Goal: Transaction & Acquisition: Purchase product/service

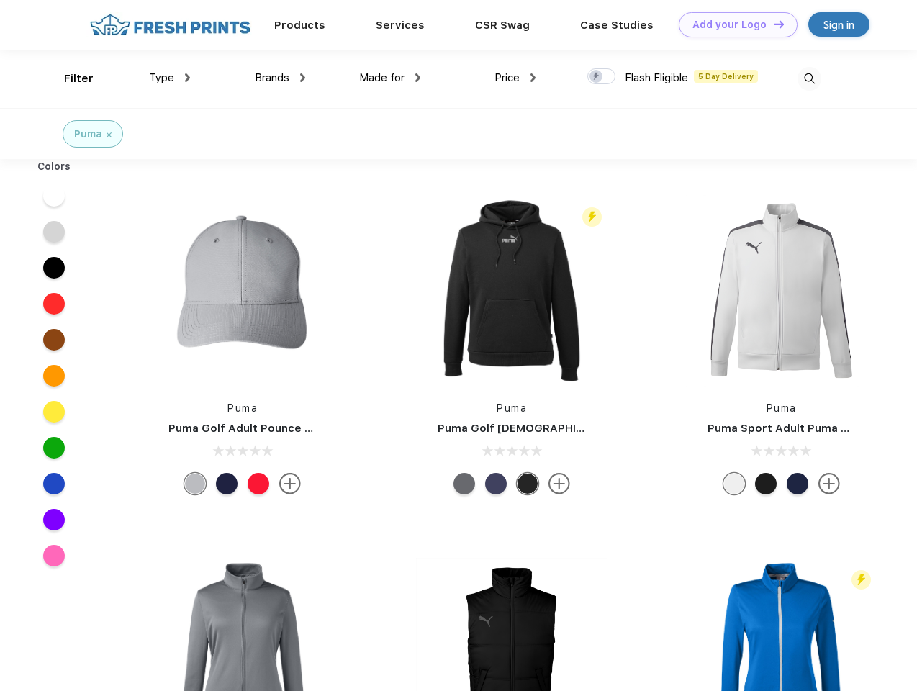
scroll to position [1, 0]
click at [733, 24] on link "Add your Logo Design Tool" at bounding box center [738, 24] width 119 height 25
click at [0, 0] on div "Design Tool" at bounding box center [0, 0] width 0 height 0
click at [773, 24] on link "Add your Logo Design Tool" at bounding box center [738, 24] width 119 height 25
click at [69, 78] on div "Filter" at bounding box center [79, 79] width 30 height 17
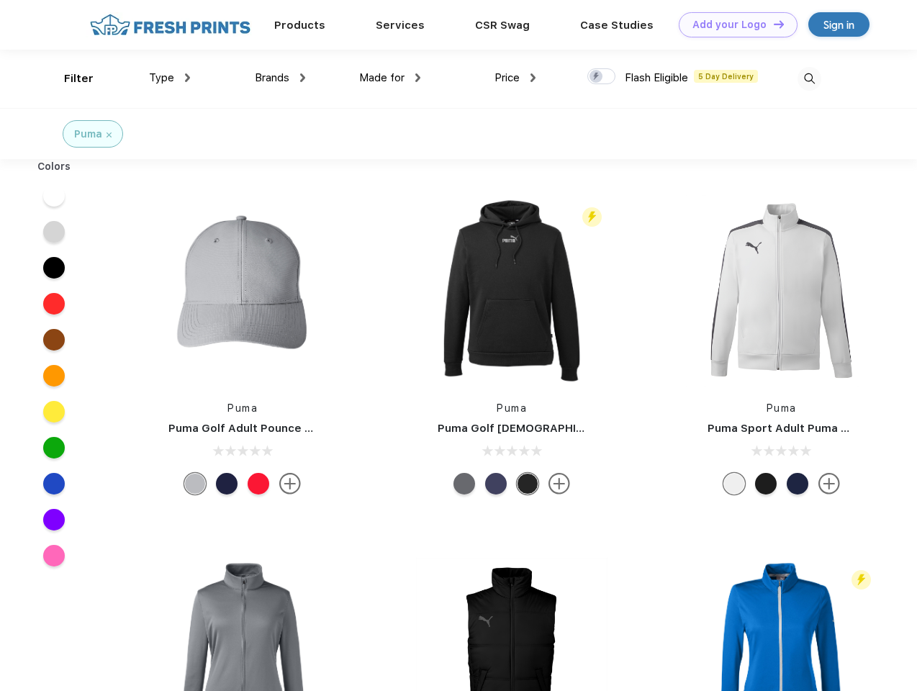
click at [170, 78] on span "Type" at bounding box center [161, 77] width 25 height 13
click at [280, 78] on span "Brands" at bounding box center [272, 77] width 35 height 13
click at [390, 78] on span "Made for" at bounding box center [381, 77] width 45 height 13
click at [515, 78] on span "Price" at bounding box center [507, 77] width 25 height 13
click at [602, 77] on div at bounding box center [601, 76] width 28 height 16
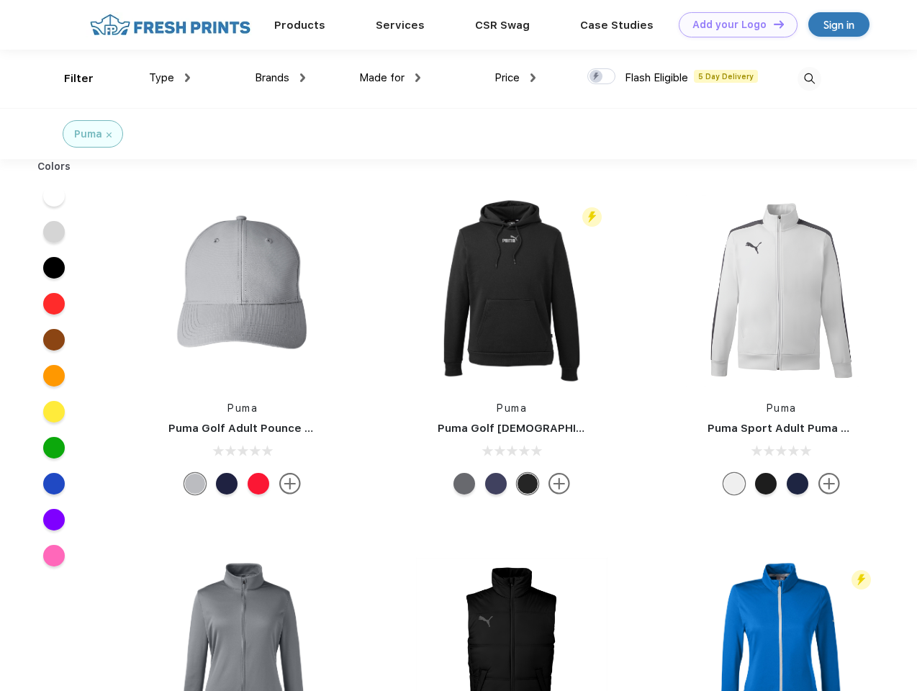
click at [597, 77] on input "checkbox" at bounding box center [591, 72] width 9 height 9
click at [809, 78] on img at bounding box center [810, 79] width 24 height 24
